Goal: Find specific page/section: Find specific page/section

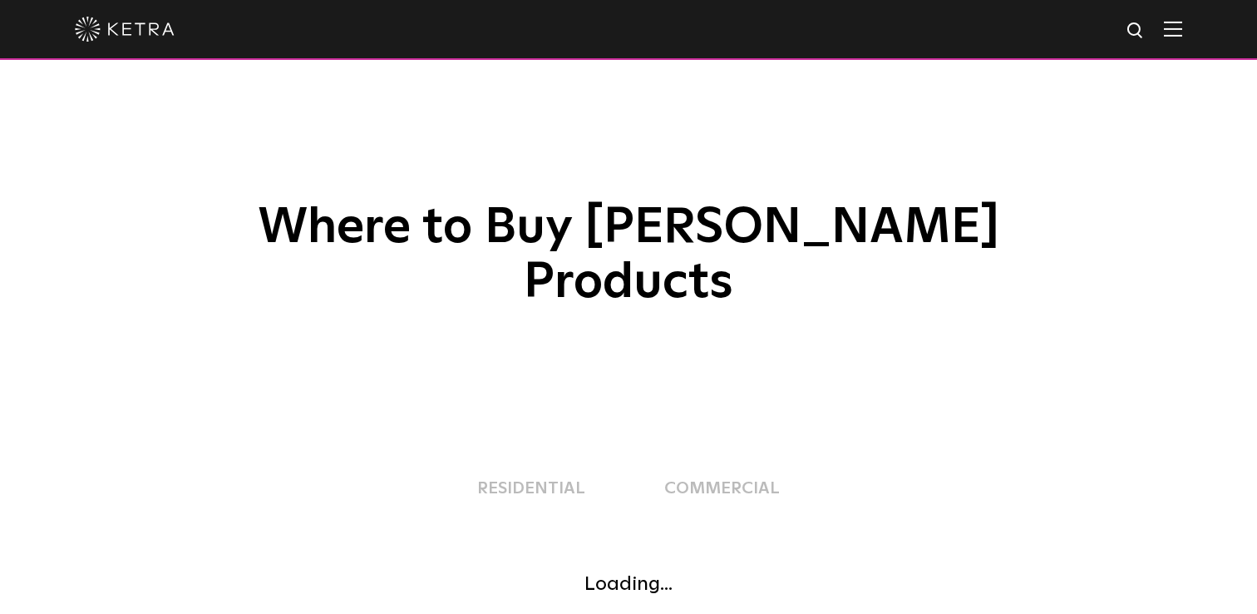
scroll to position [456, 0]
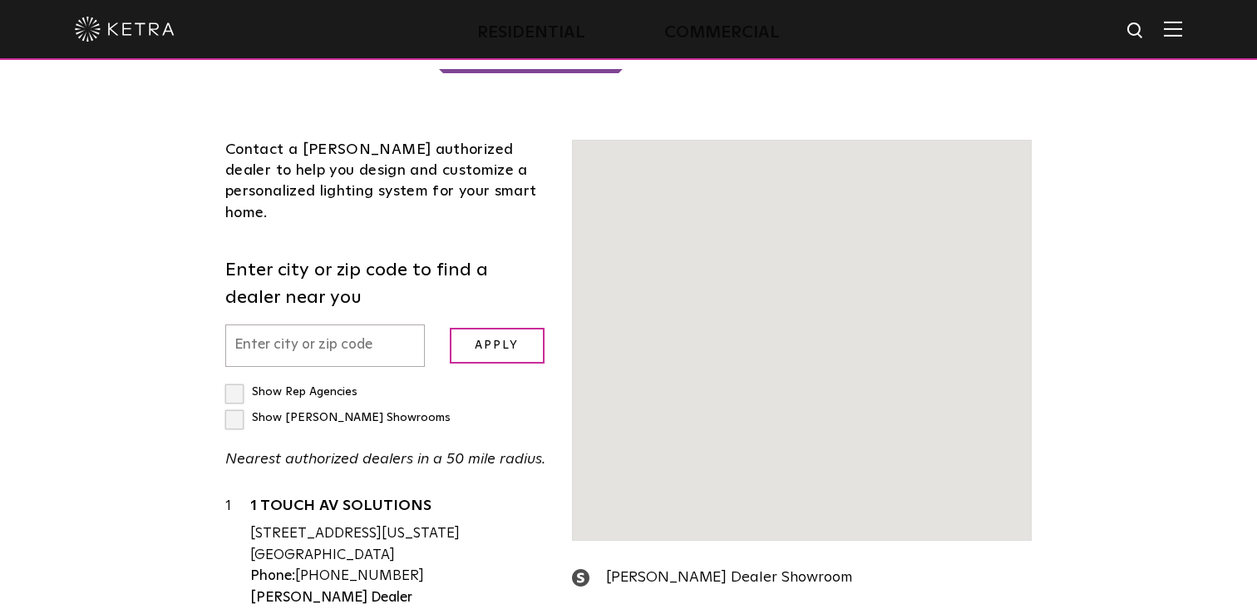
click at [362, 324] on input "text" at bounding box center [325, 345] width 200 height 42
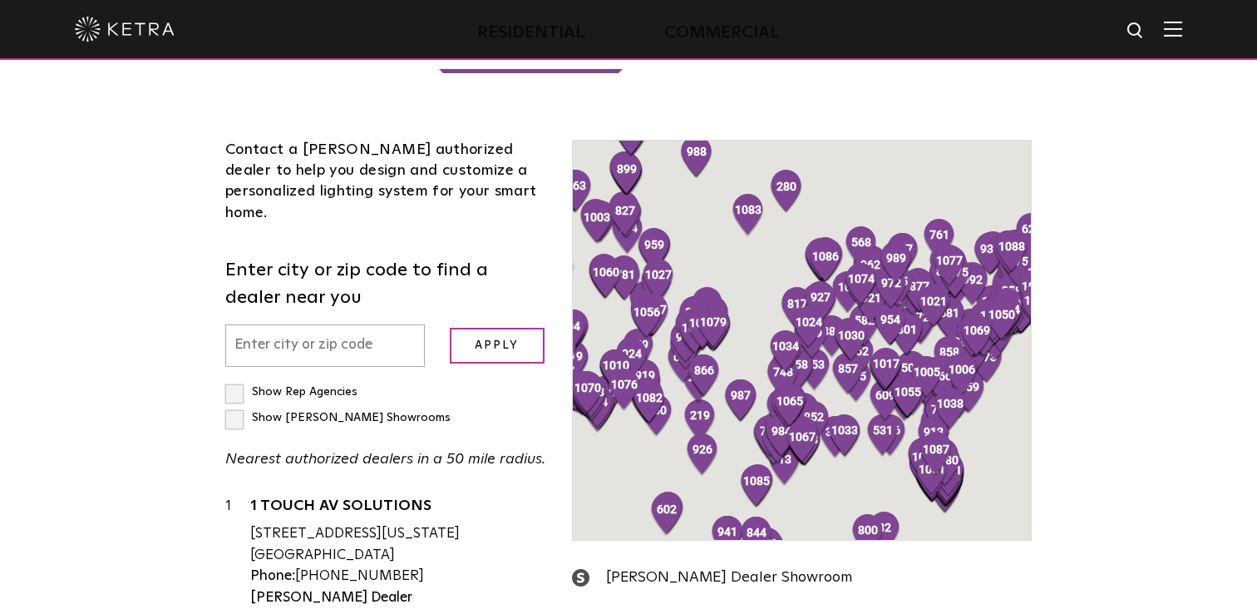
scroll to position [0, 0]
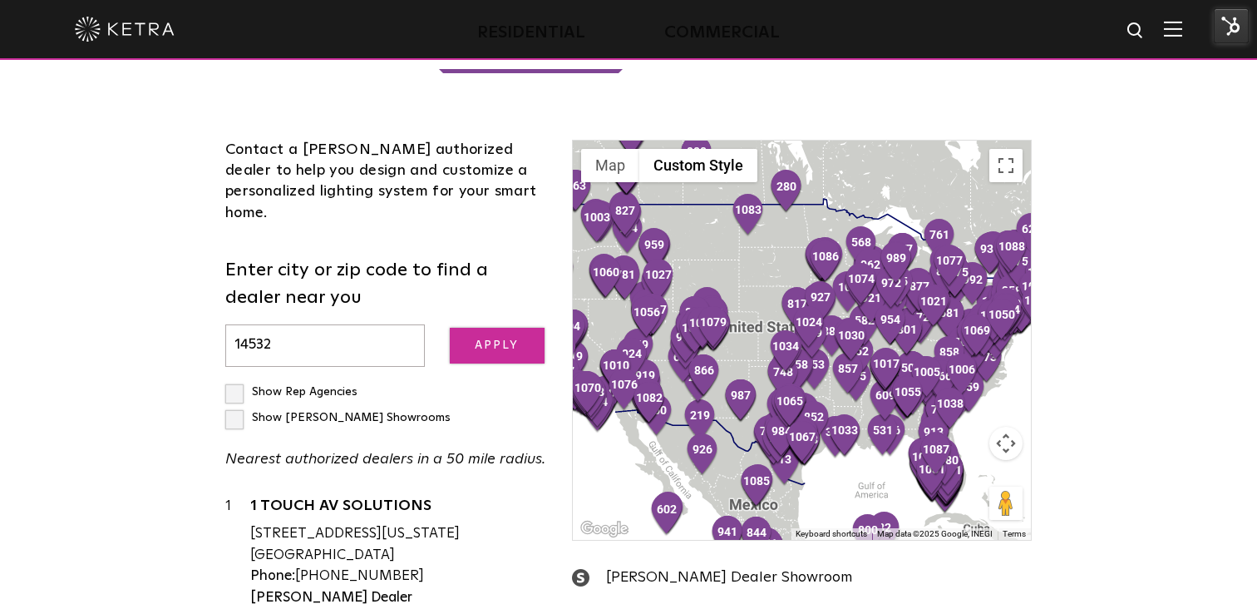
type input "14532"
click at [498, 328] on input "Apply" at bounding box center [497, 346] width 95 height 36
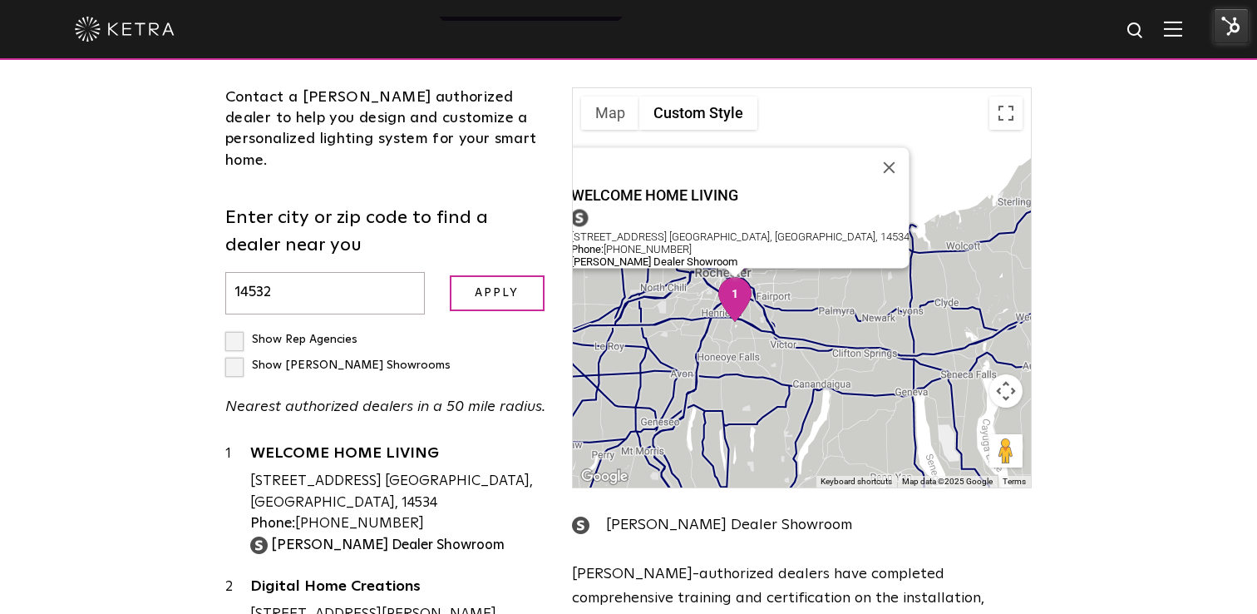
scroll to position [506, 0]
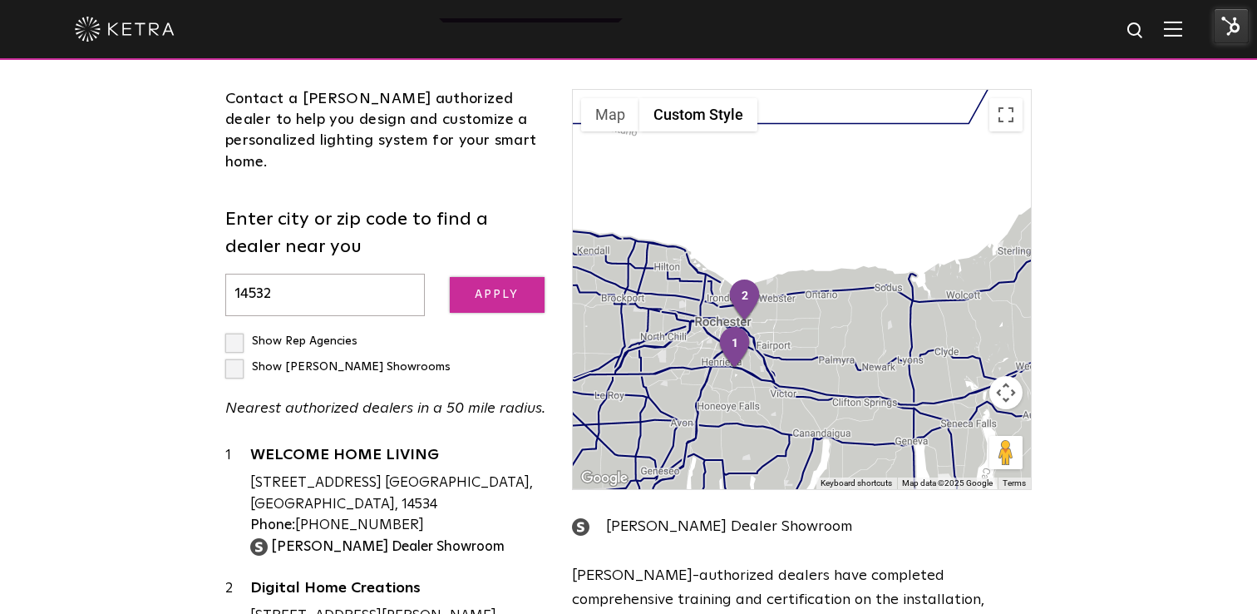
click at [482, 277] on input "Apply" at bounding box center [497, 295] width 95 height 36
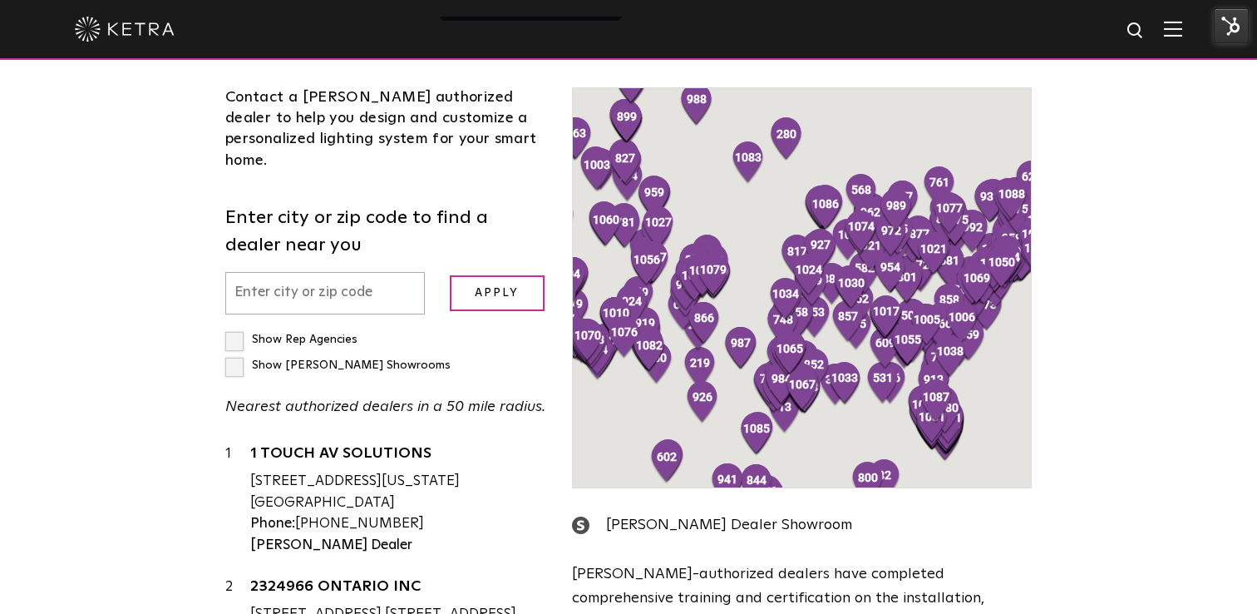
click at [319, 272] on input "text" at bounding box center [325, 293] width 200 height 42
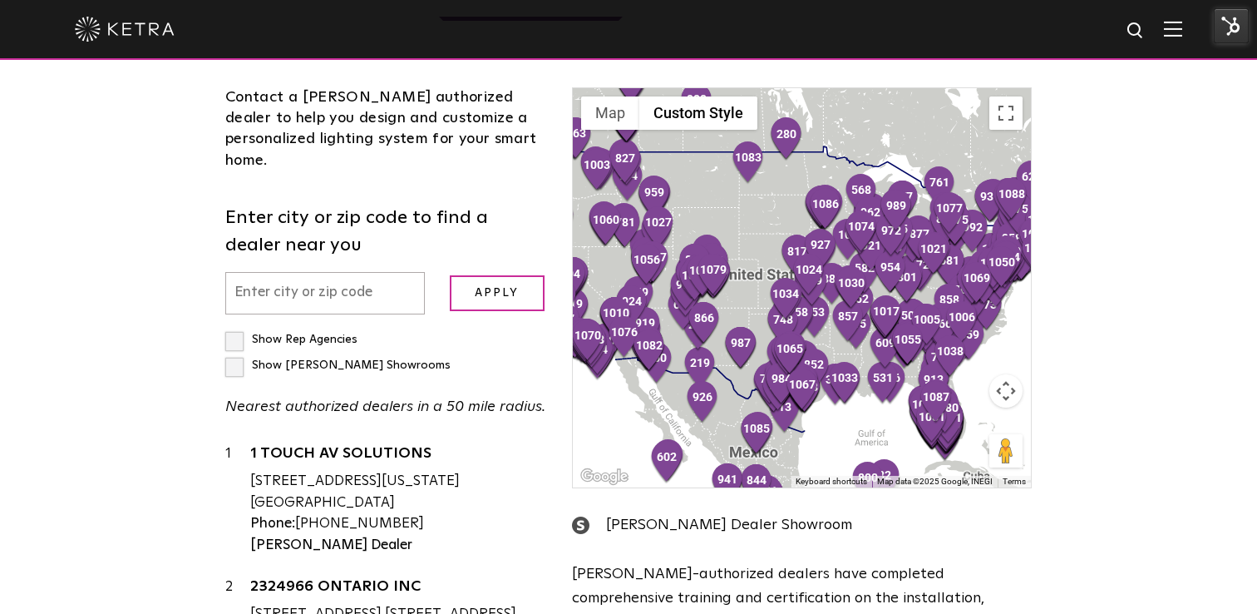
scroll to position [506, 0]
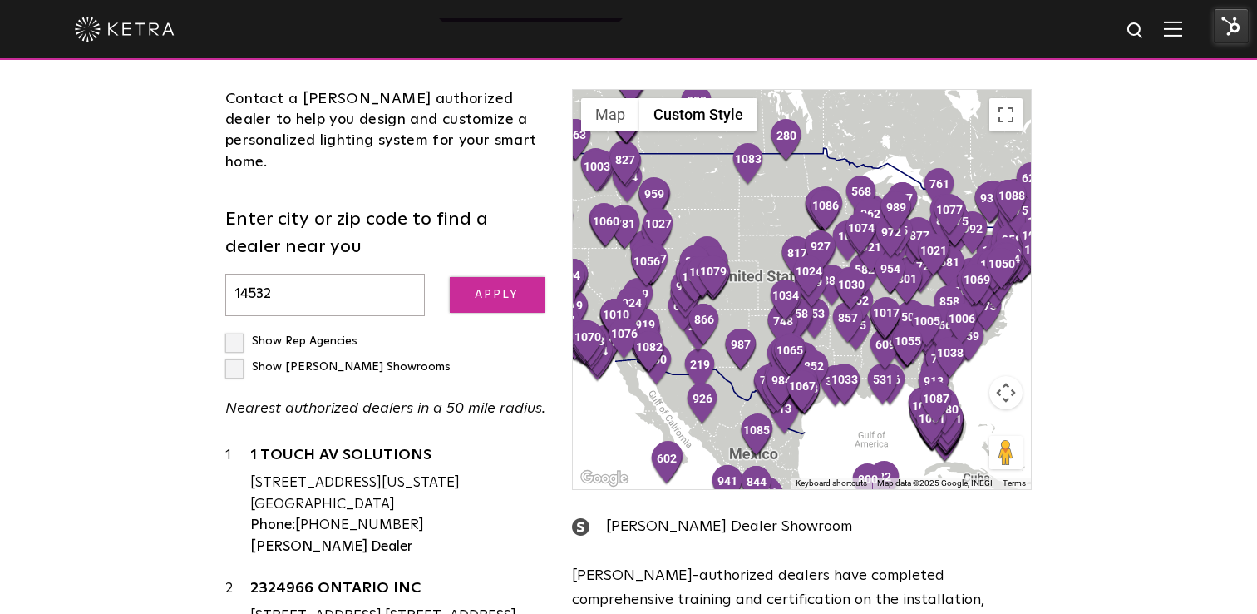
type input "14532"
click at [525, 277] on input "Apply" at bounding box center [497, 295] width 95 height 36
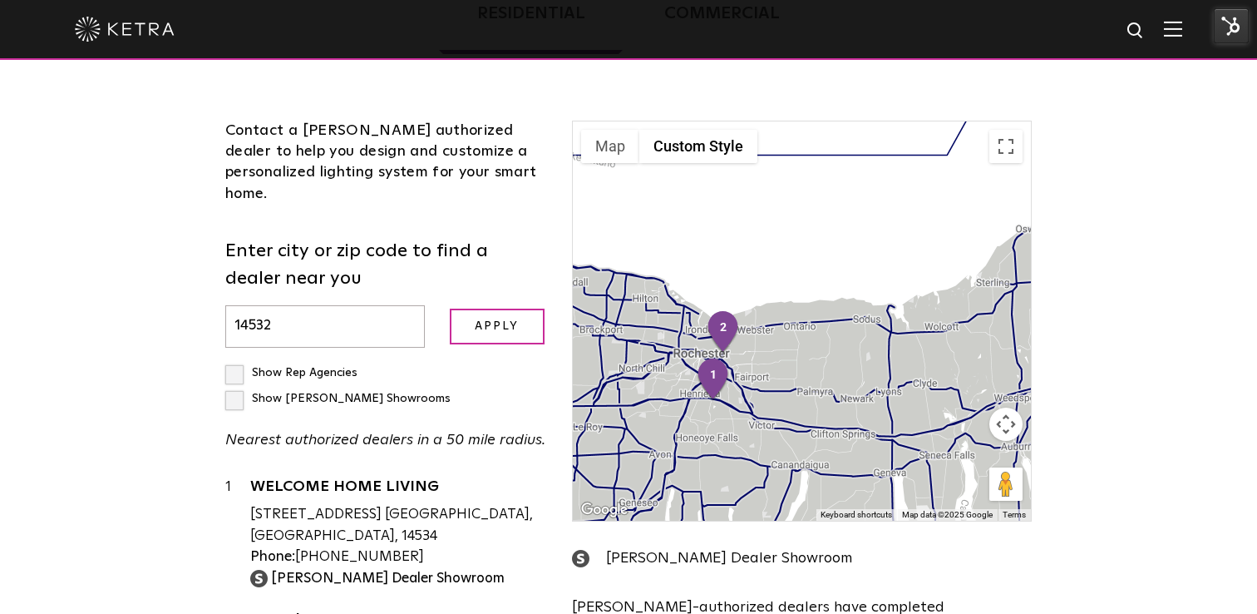
scroll to position [466, 0]
